Goal: Navigation & Orientation: Find specific page/section

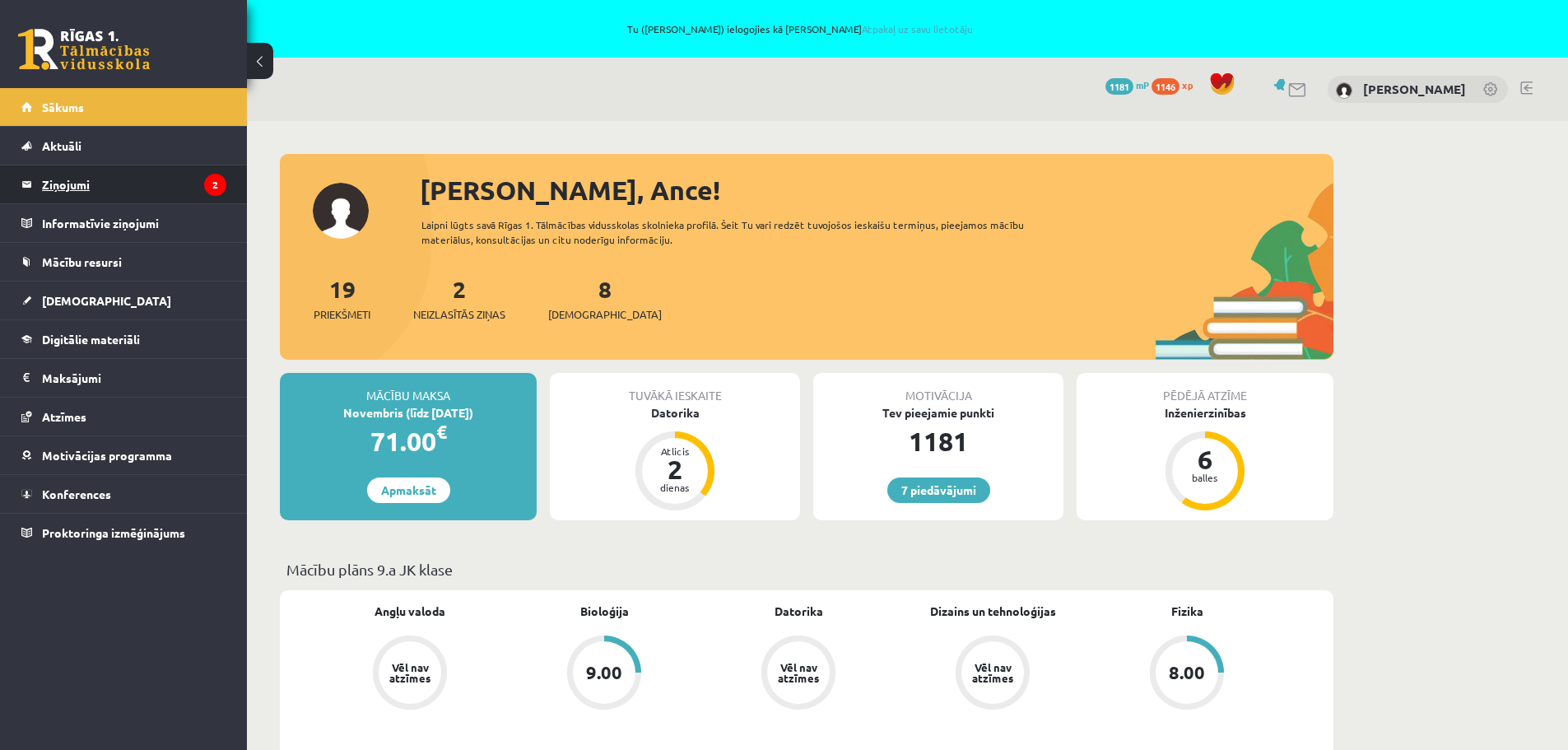
click at [88, 184] on legend "Ziņojumi 2" at bounding box center [134, 185] width 185 height 38
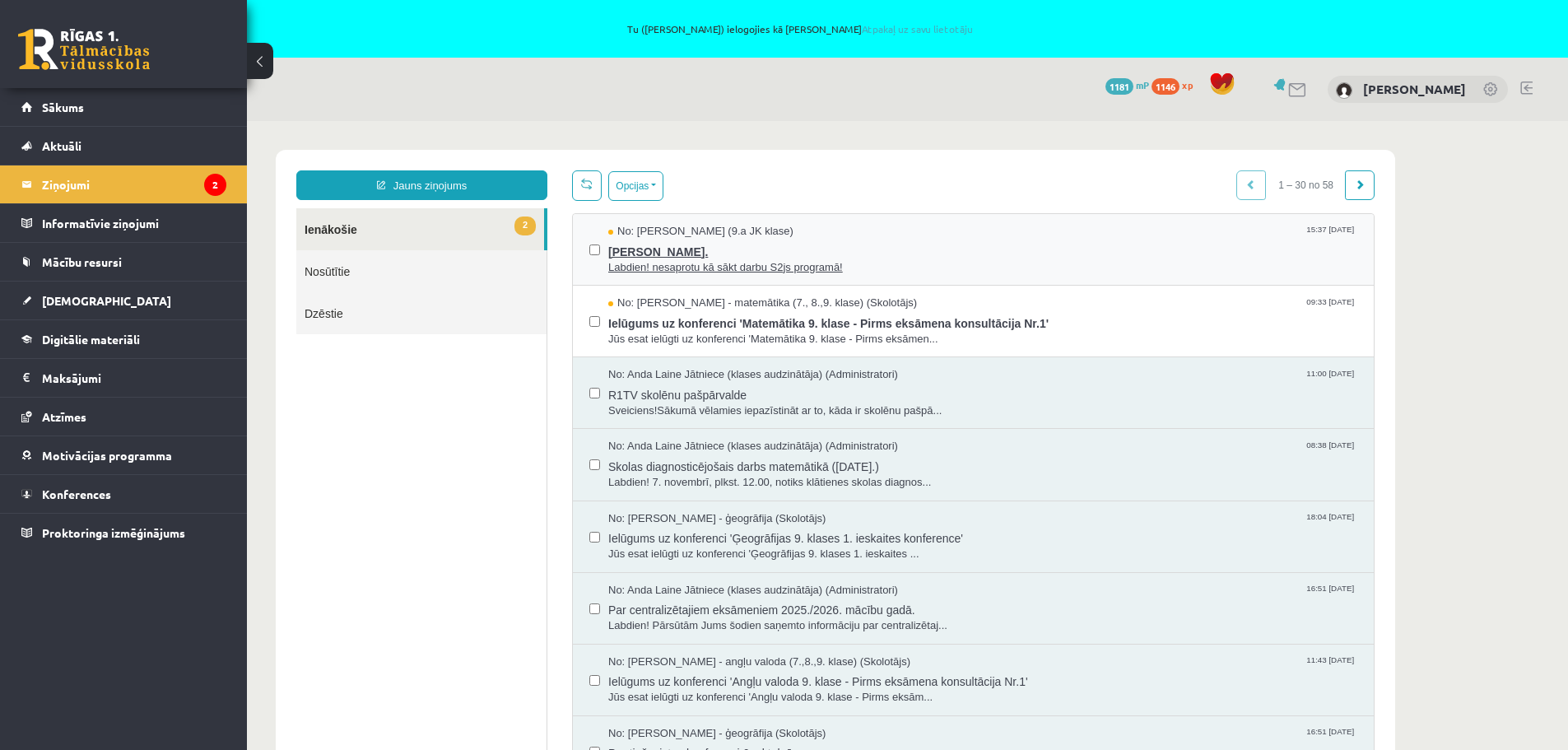
click at [780, 262] on span "Labdien! nesaprotu kā sākt darbu S2js programā!" at bounding box center [982, 268] width 749 height 15
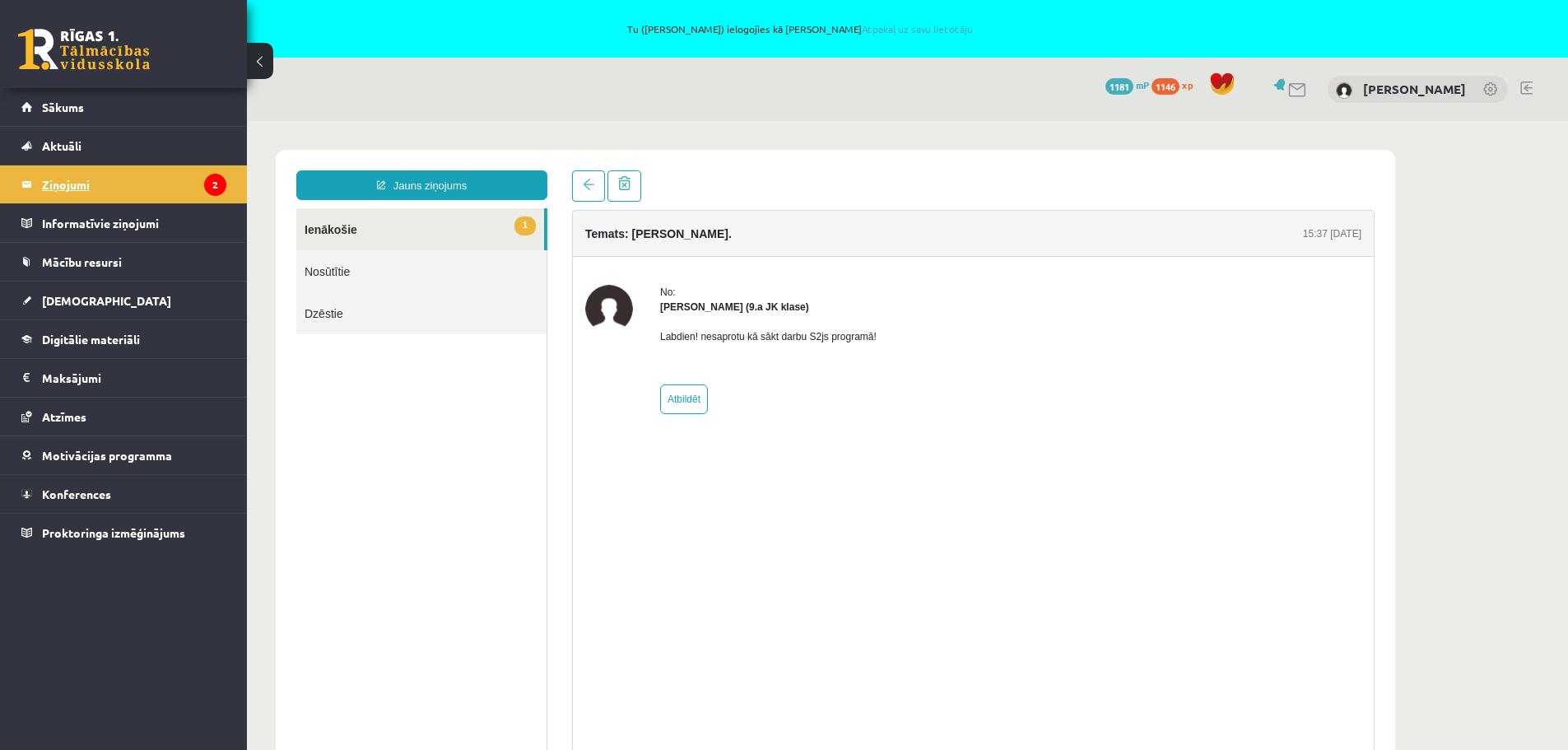
click at [59, 177] on legend "Ziņojumi 2" at bounding box center [134, 185] width 185 height 38
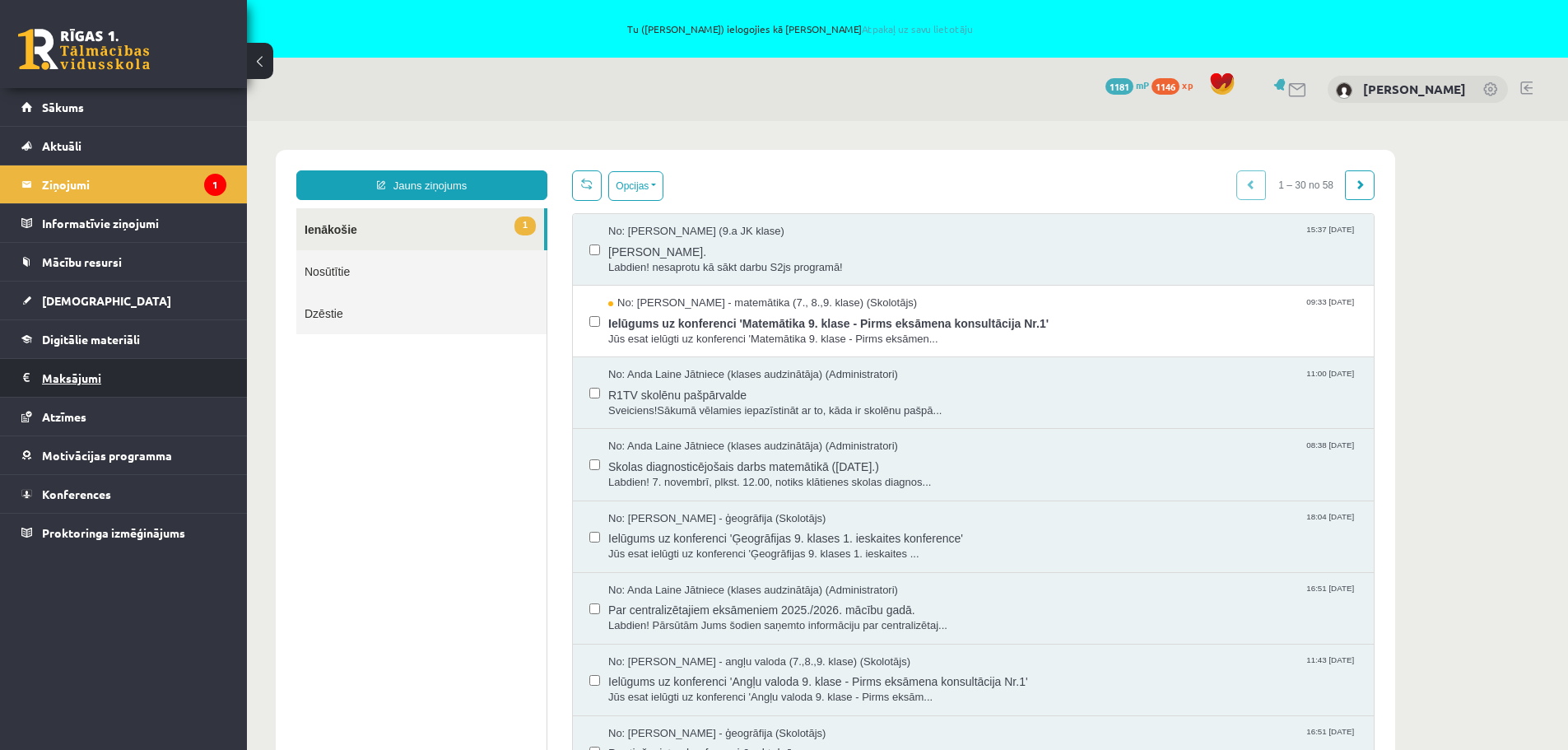
click at [77, 375] on legend "Maksājumi 0" at bounding box center [134, 378] width 185 height 38
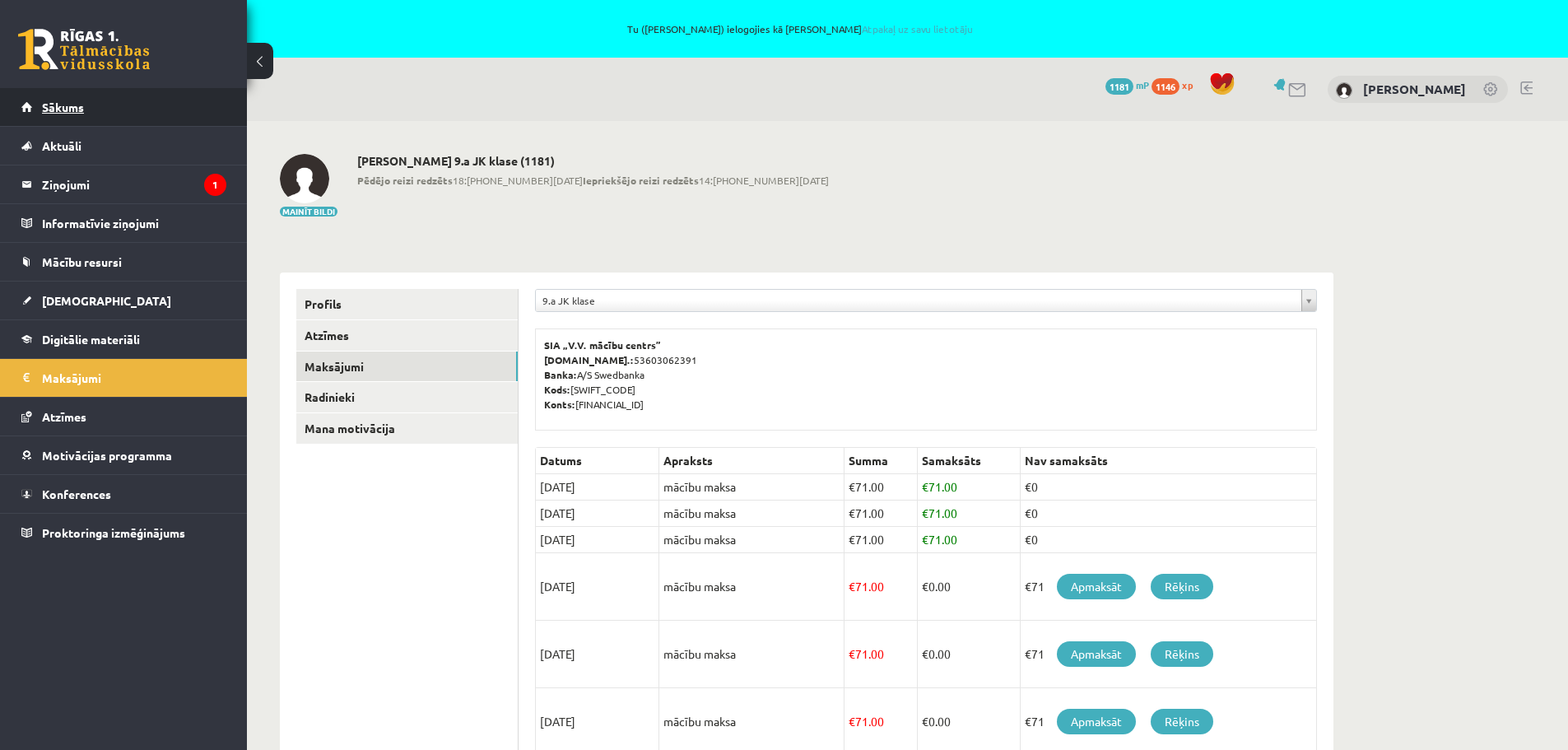
click at [63, 102] on span "Sākums" at bounding box center [63, 106] width 42 height 14
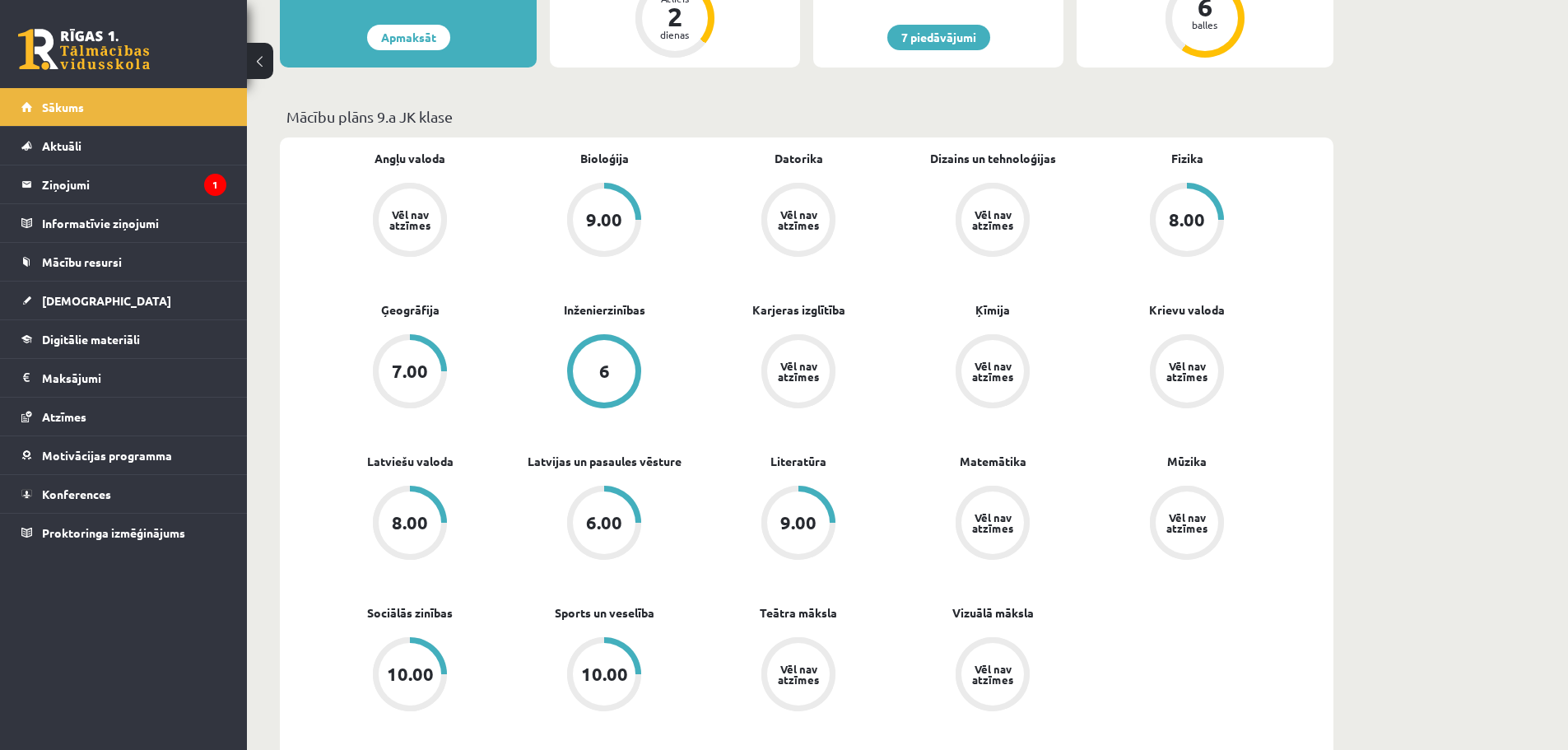
scroll to position [494, 0]
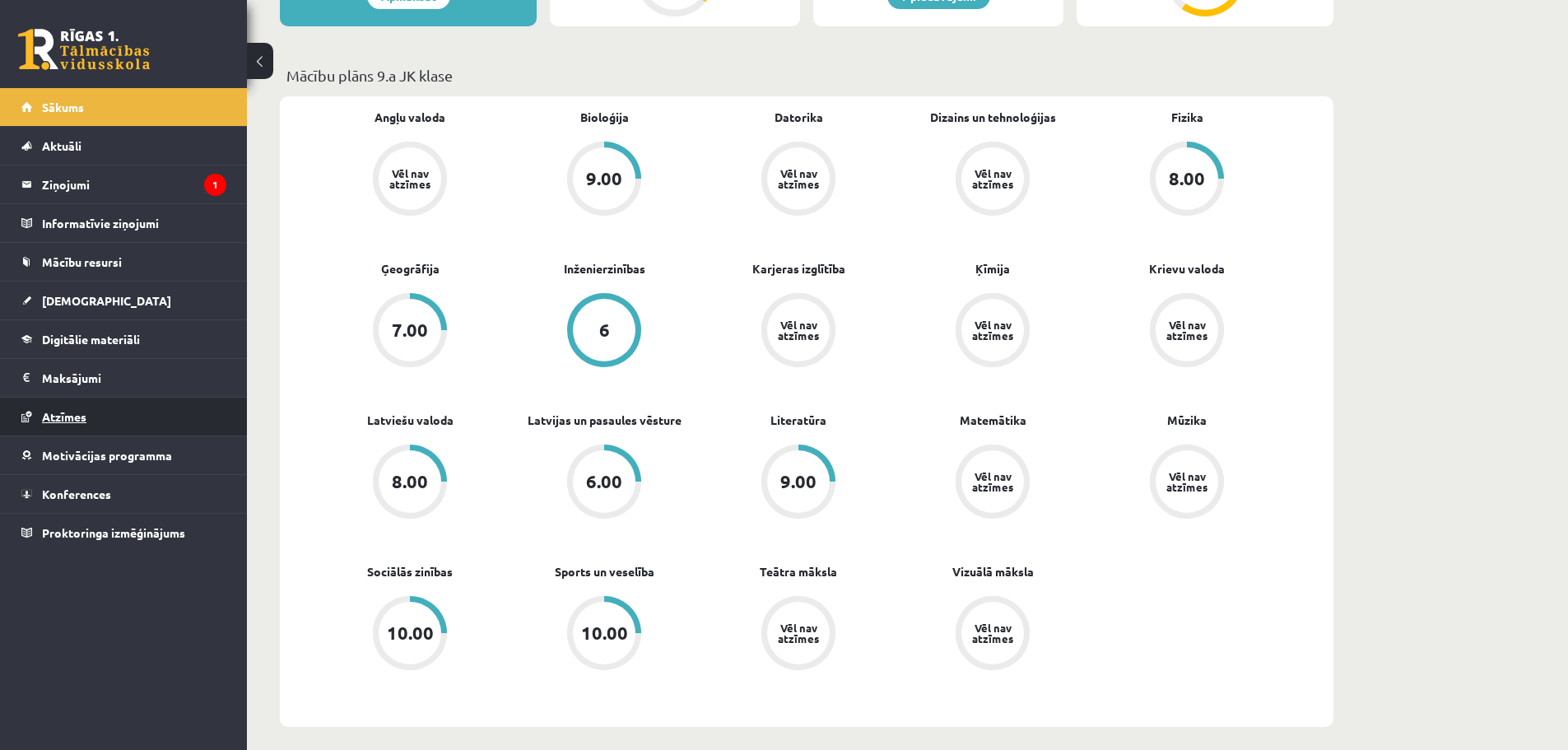
click at [57, 415] on span "Atzīmes" at bounding box center [64, 416] width 44 height 14
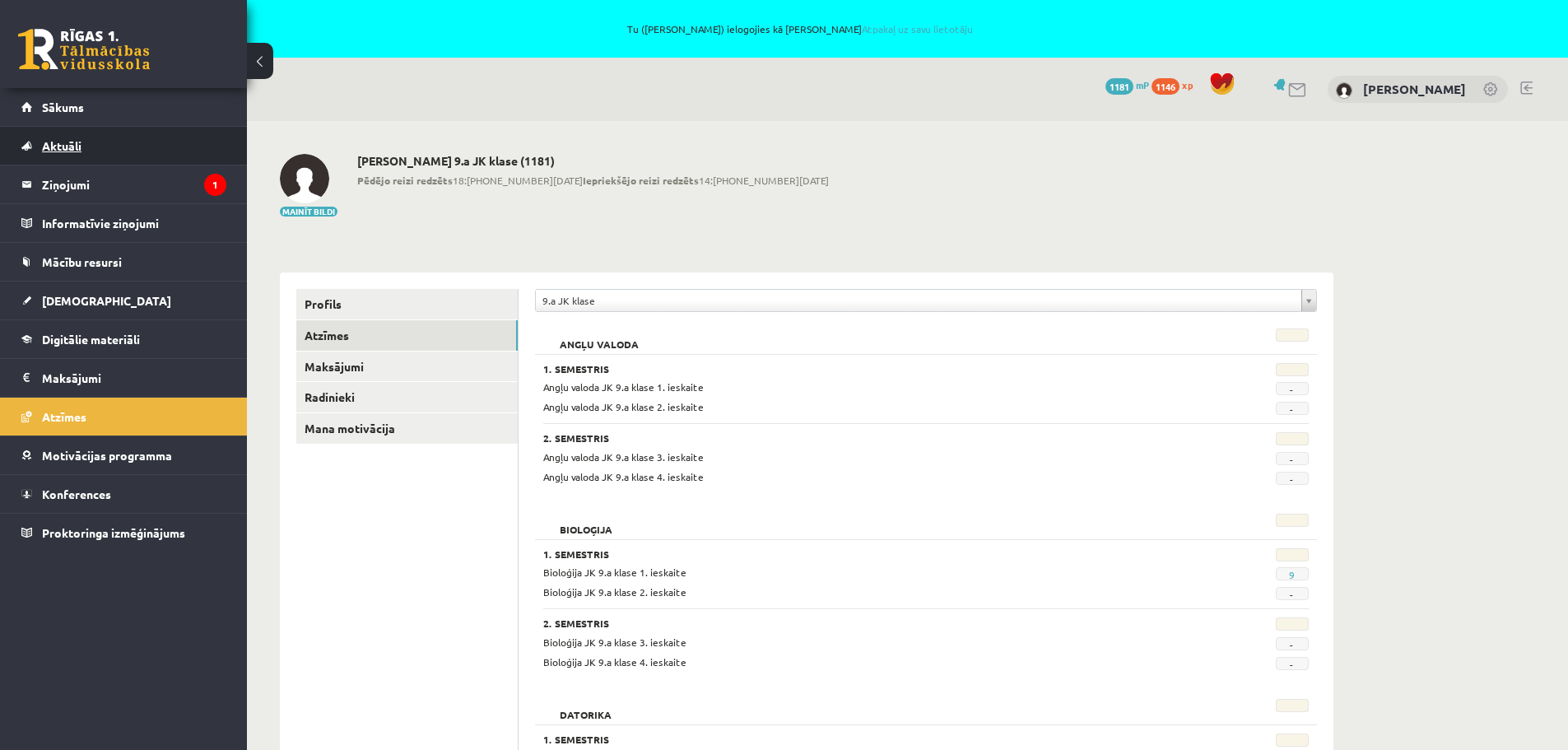
click at [59, 146] on span "Aktuāli" at bounding box center [62, 145] width 40 height 14
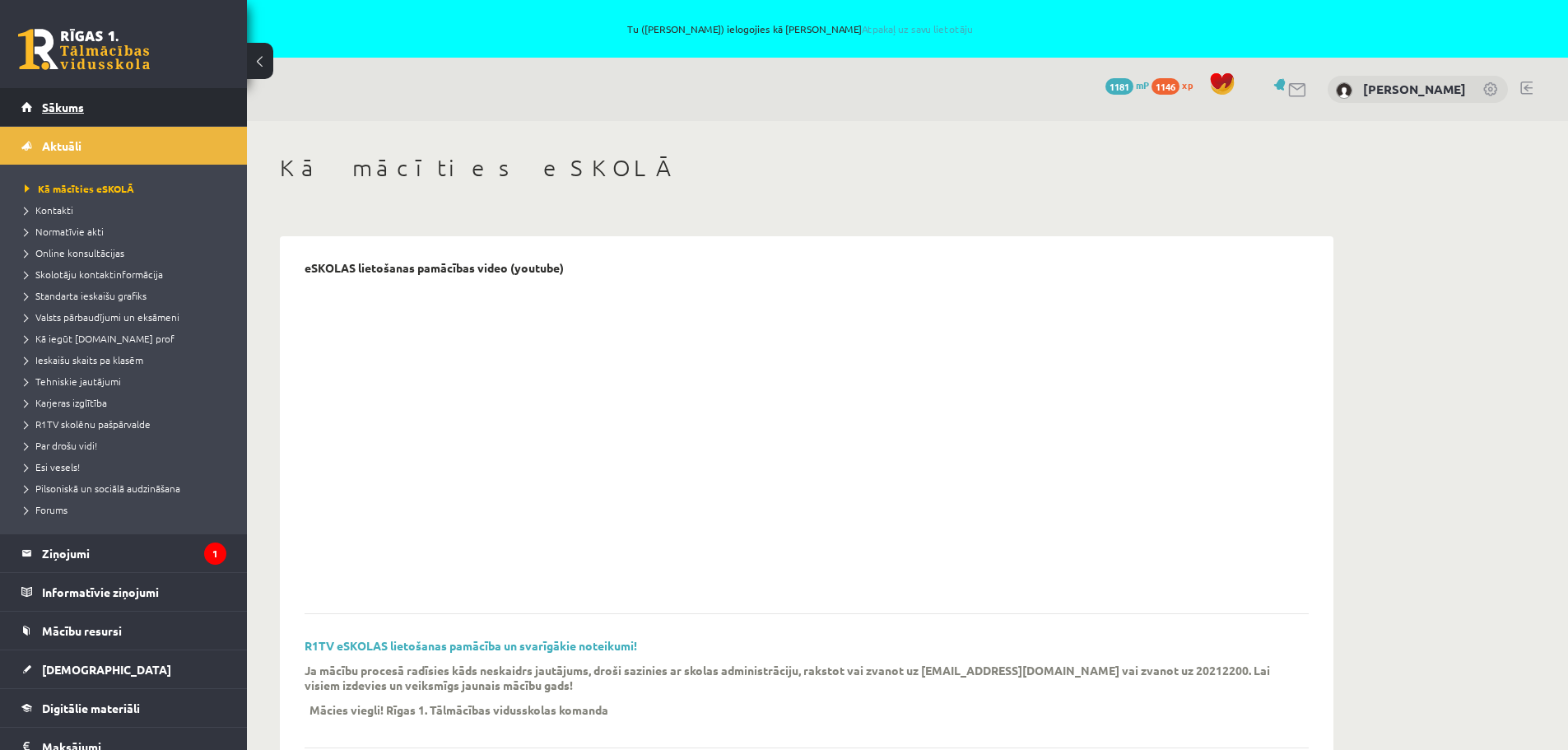
click at [61, 103] on span "Sākums" at bounding box center [63, 106] width 42 height 14
